Goal: Participate in discussion

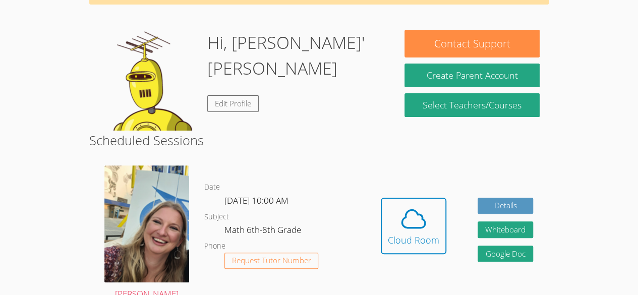
scroll to position [105, 0]
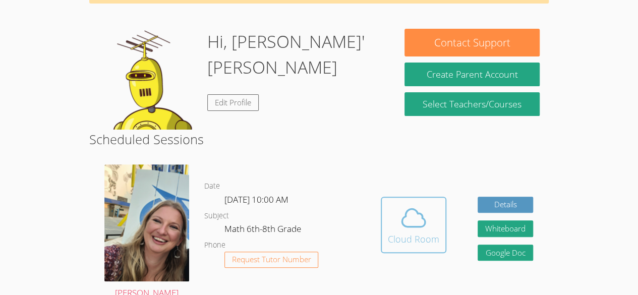
click at [433, 232] on div "Cloud Room" at bounding box center [413, 239] width 51 height 14
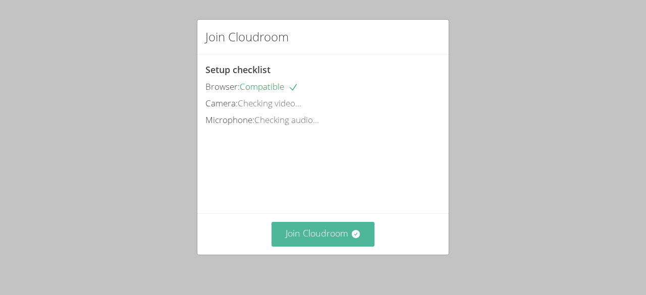
click at [278, 235] on button "Join Cloudroom" at bounding box center [323, 234] width 103 height 25
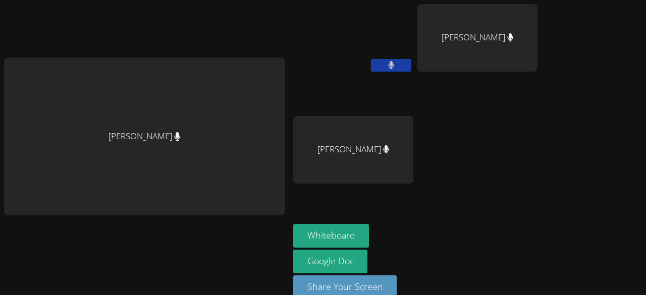
click at [380, 65] on button at bounding box center [391, 65] width 40 height 13
click at [386, 65] on icon at bounding box center [391, 65] width 11 height 9
drag, startPoint x: 374, startPoint y: 125, endPoint x: 379, endPoint y: 107, distance: 18.2
click at [379, 107] on div "[PERSON_NAME]' [PERSON_NAME] [PERSON_NAME] [PERSON_NAME]" at bounding box center [415, 114] width 244 height 220
click at [341, 54] on video at bounding box center [353, 38] width 120 height 68
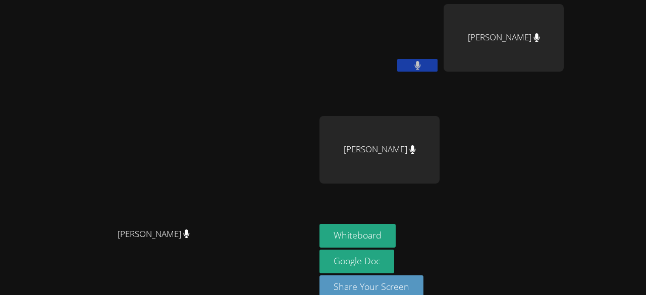
click at [234, 54] on video at bounding box center [157, 136] width 151 height 173
click at [234, 78] on video at bounding box center [157, 136] width 151 height 173
click at [564, 194] on div "[PERSON_NAME]' [PERSON_NAME] [PERSON_NAME] [PERSON_NAME]" at bounding box center [441, 114] width 244 height 220
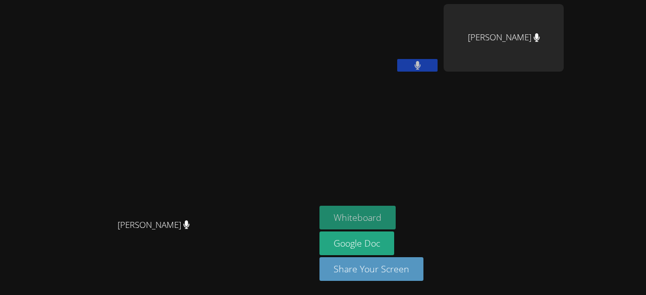
click at [396, 218] on button "Whiteboard" at bounding box center [357, 218] width 76 height 24
click at [396, 217] on button "Whiteboard" at bounding box center [357, 218] width 76 height 24
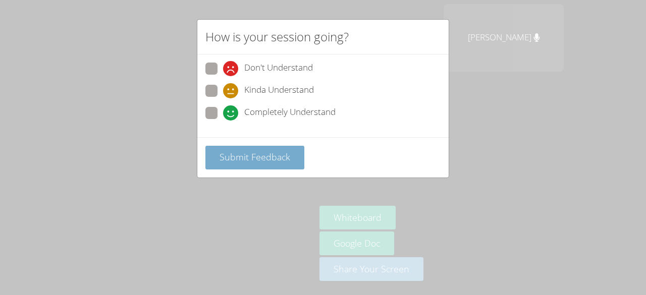
click at [265, 158] on span "Submit Feedback" at bounding box center [255, 157] width 71 height 12
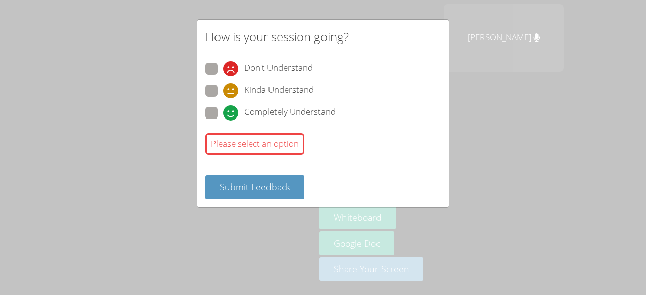
click at [268, 111] on span "Completely Understand" at bounding box center [289, 112] width 91 height 15
click at [232, 111] on input "Completely Understand" at bounding box center [227, 111] width 9 height 9
radio input "true"
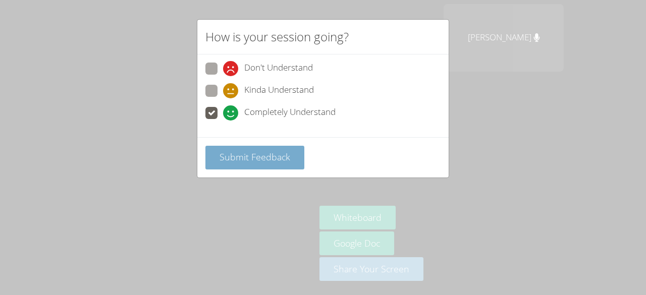
click at [256, 160] on span "Submit Feedback" at bounding box center [255, 157] width 71 height 12
